Goal: Find specific page/section: Find specific page/section

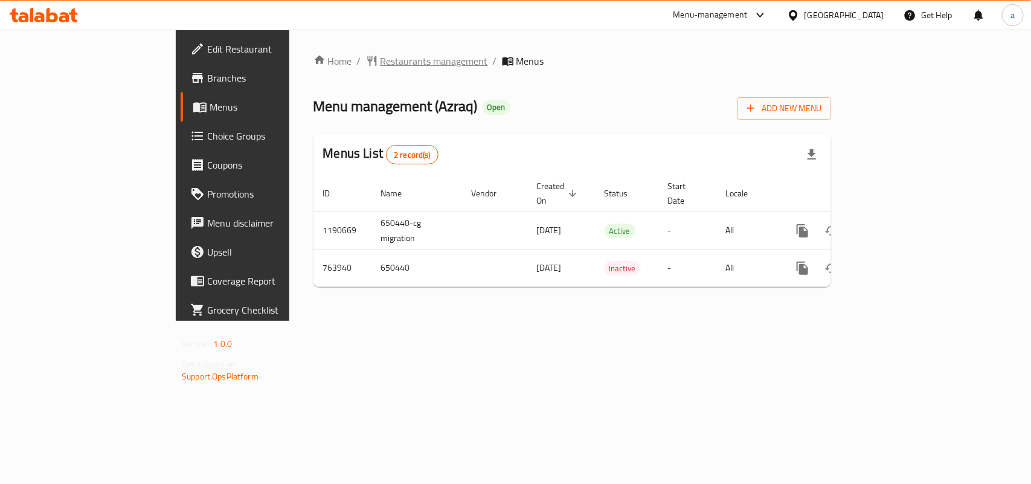
click at [380, 54] on span "Restaurants management" at bounding box center [433, 61] width 107 height 14
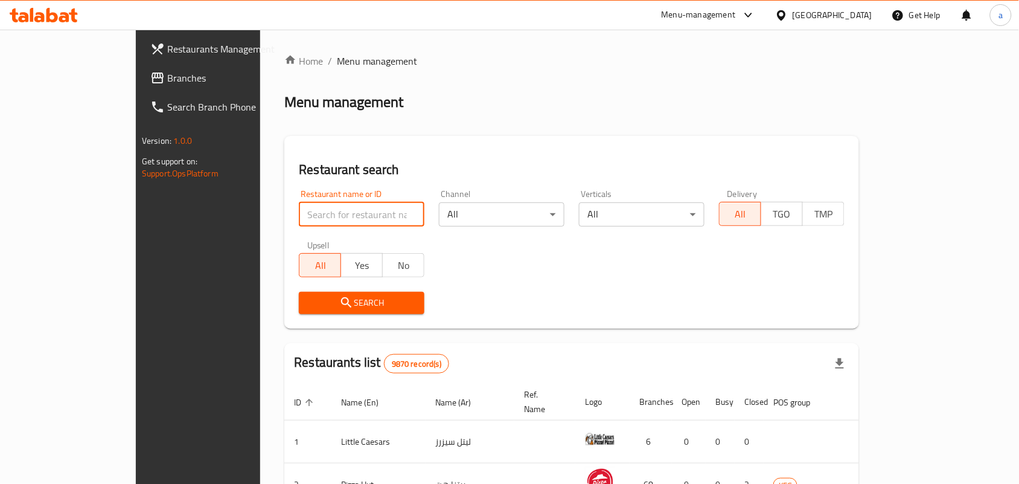
click at [299, 212] on input "search" at bounding box center [362, 214] width 126 height 24
paste input "650440"
type input "650440"
click button "Search" at bounding box center [362, 303] width 126 height 22
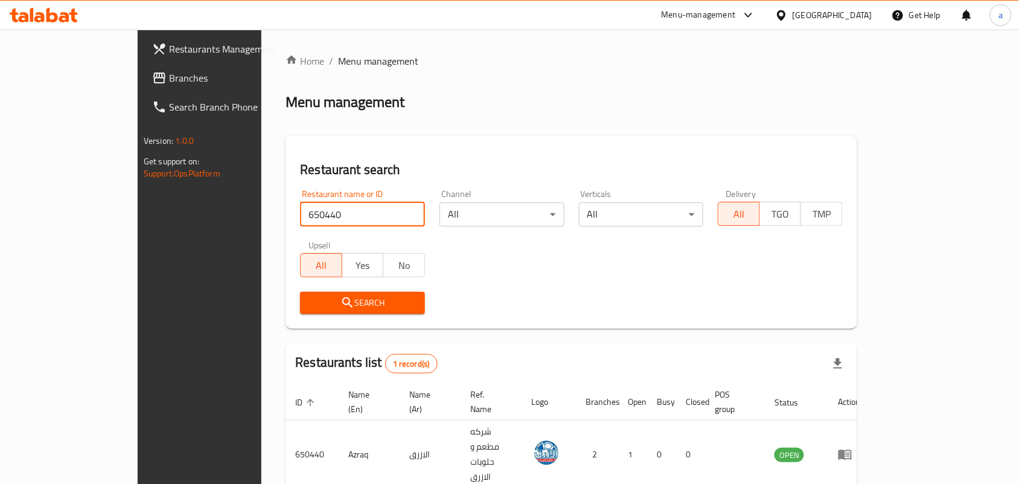
click at [169, 83] on span "Branches" at bounding box center [233, 78] width 129 height 14
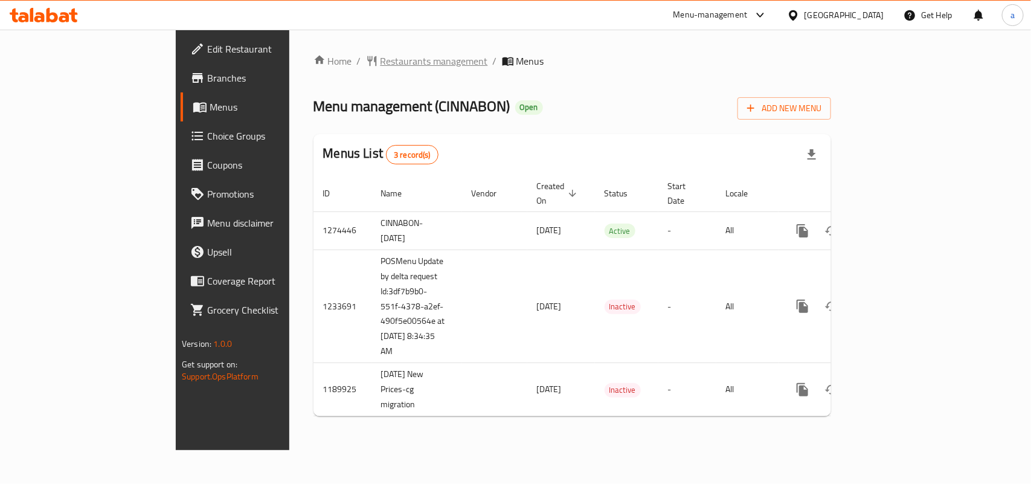
click at [380, 59] on span "Restaurants management" at bounding box center [433, 61] width 107 height 14
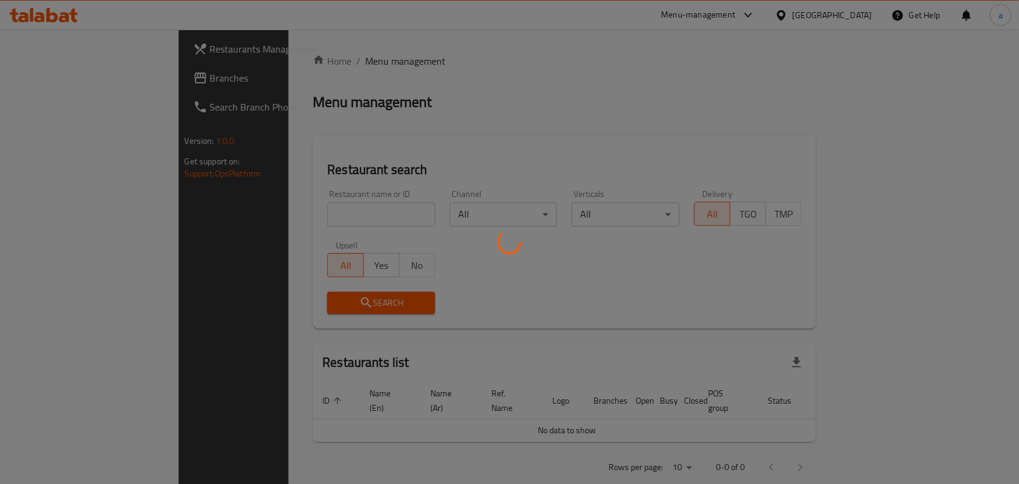
click at [263, 216] on div at bounding box center [509, 242] width 1019 height 484
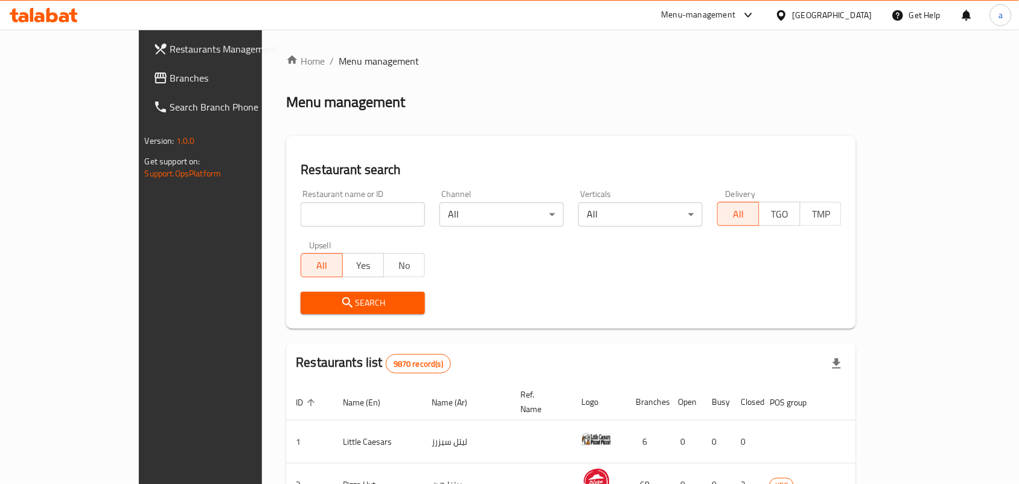
click at [369, 213] on input "search" at bounding box center [363, 214] width 124 height 24
paste input "119"
type input "119"
click button "Search" at bounding box center [363, 303] width 124 height 22
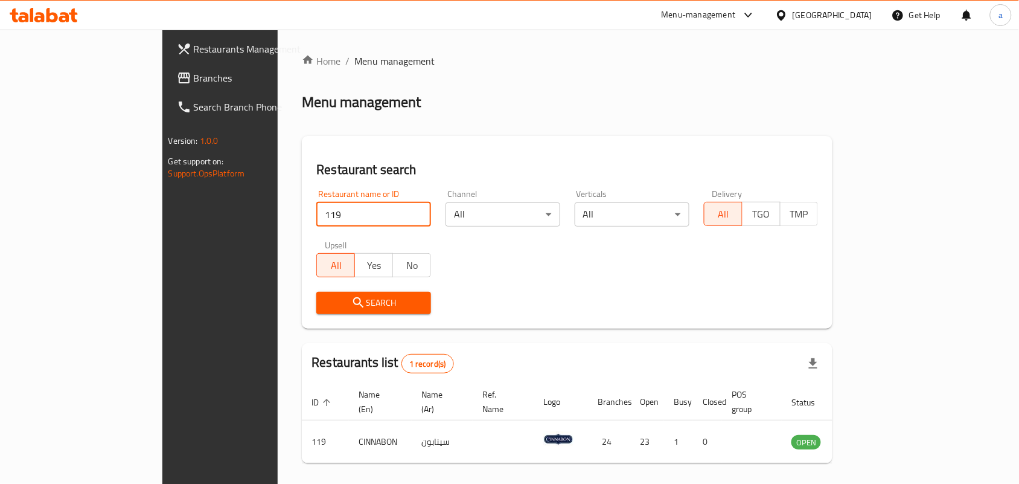
click at [865, 15] on div "[GEOGRAPHIC_DATA]" at bounding box center [833, 14] width 80 height 13
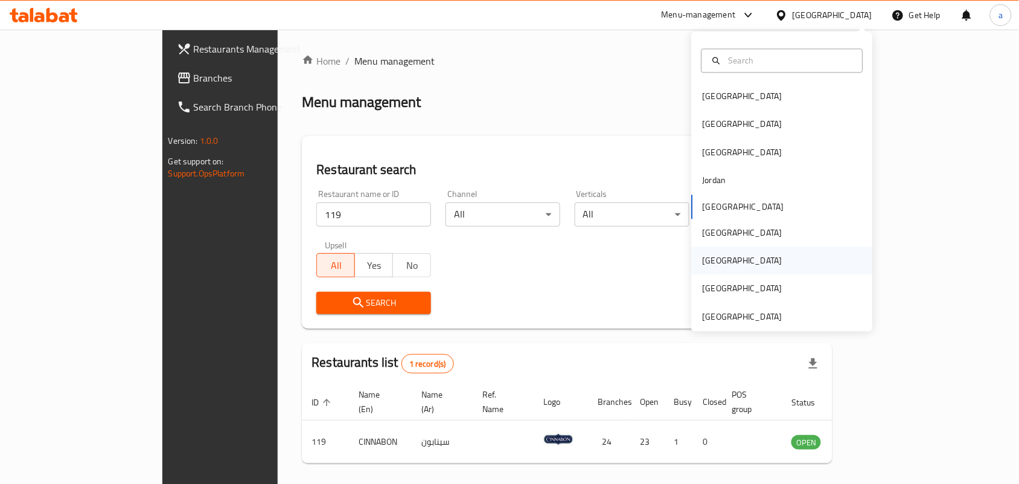
click at [726, 263] on div "Qatar" at bounding box center [782, 261] width 181 height 28
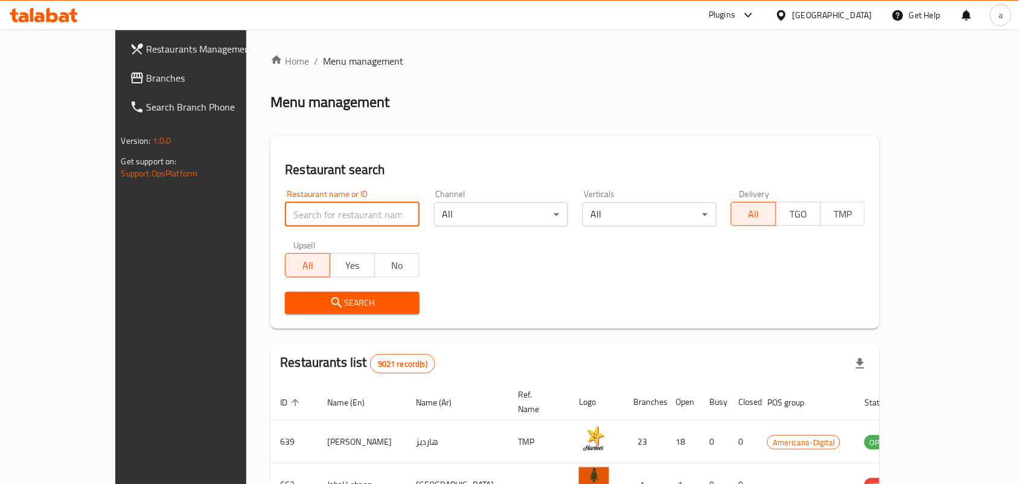
click at [309, 206] on input "search" at bounding box center [352, 214] width 134 height 24
paste input "13413"
type input "13413"
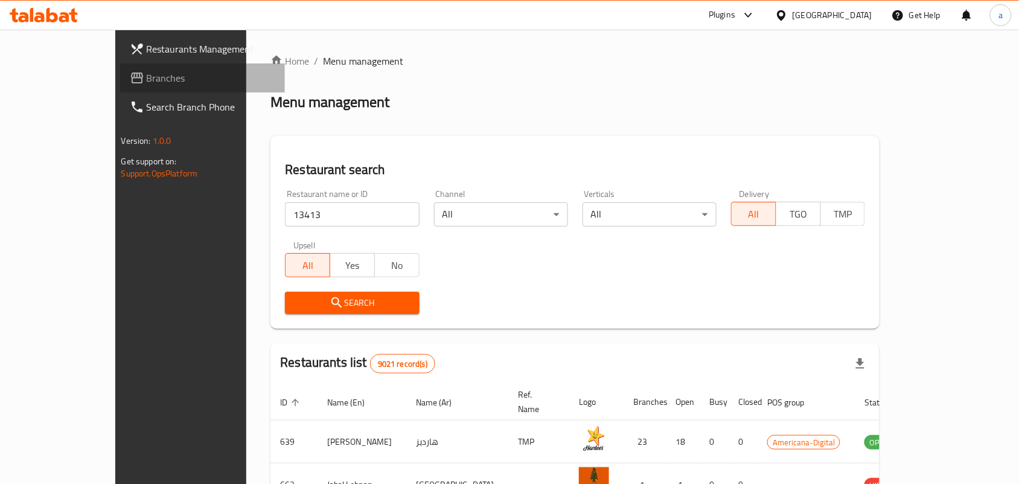
click at [147, 71] on span "Branches" at bounding box center [211, 78] width 129 height 14
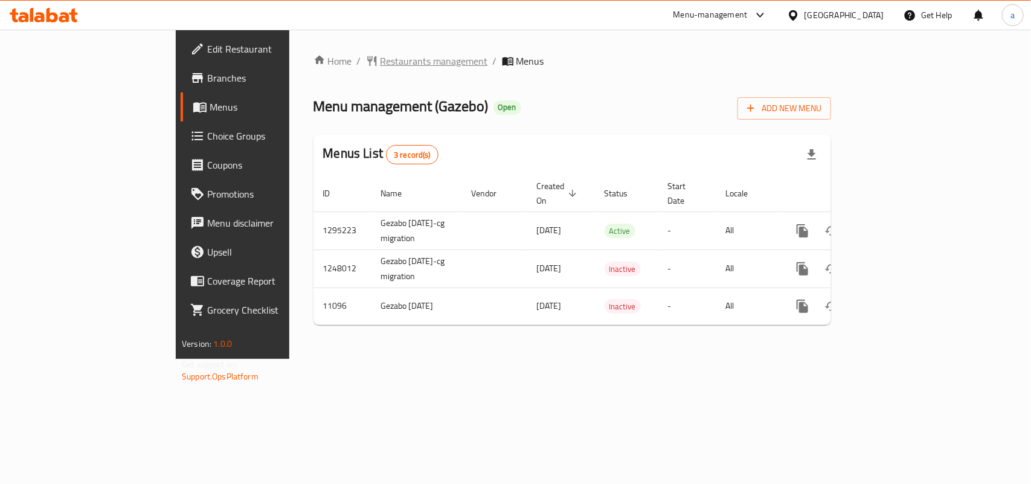
click at [380, 55] on span "Restaurants management" at bounding box center [433, 61] width 107 height 14
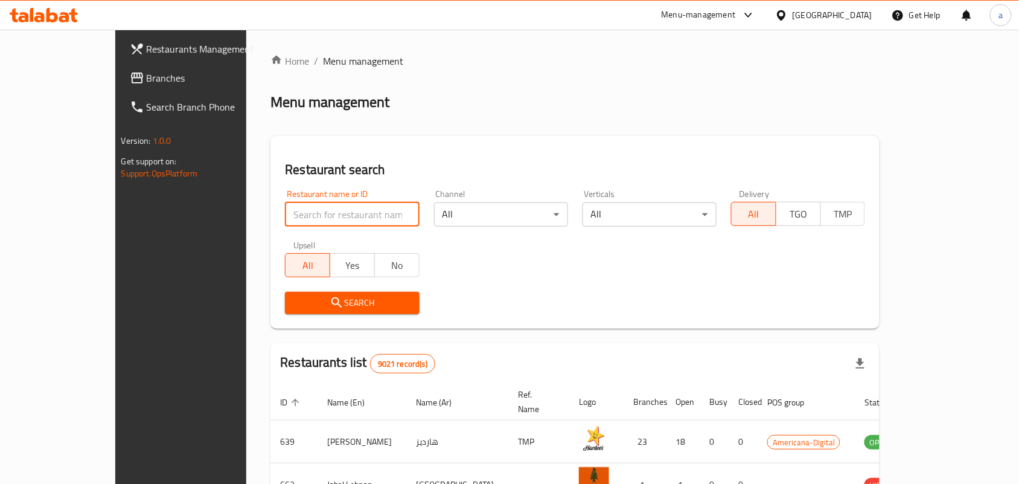
click at [285, 213] on input "search" at bounding box center [352, 214] width 134 height 24
paste input "6850"
type input "6850"
click button "Search" at bounding box center [352, 303] width 134 height 22
